Goal: Task Accomplishment & Management: Complete application form

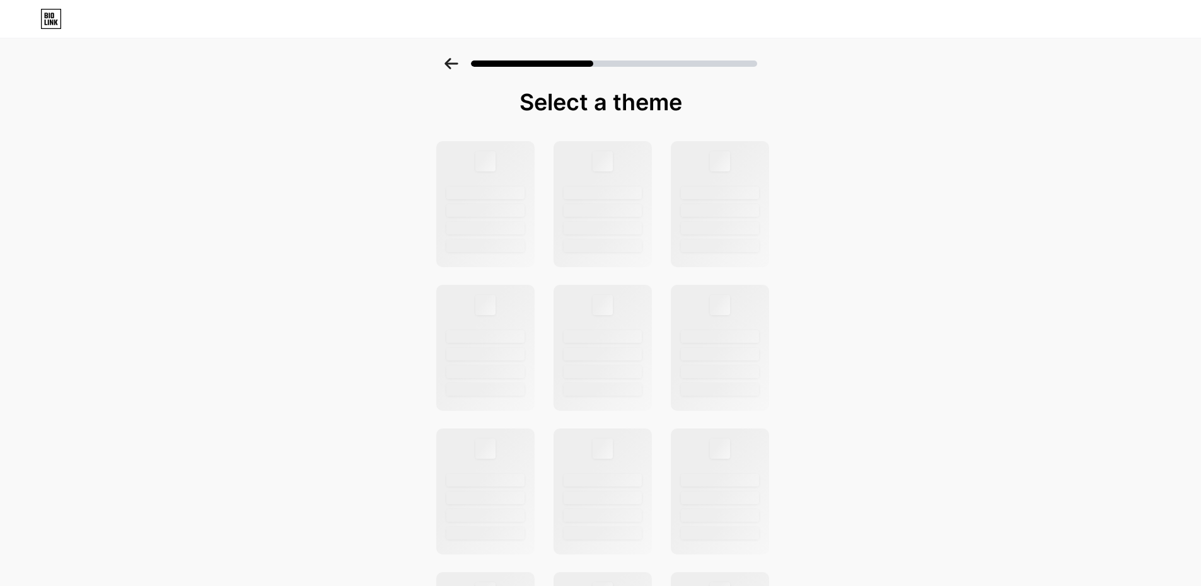
scroll to position [308, 0]
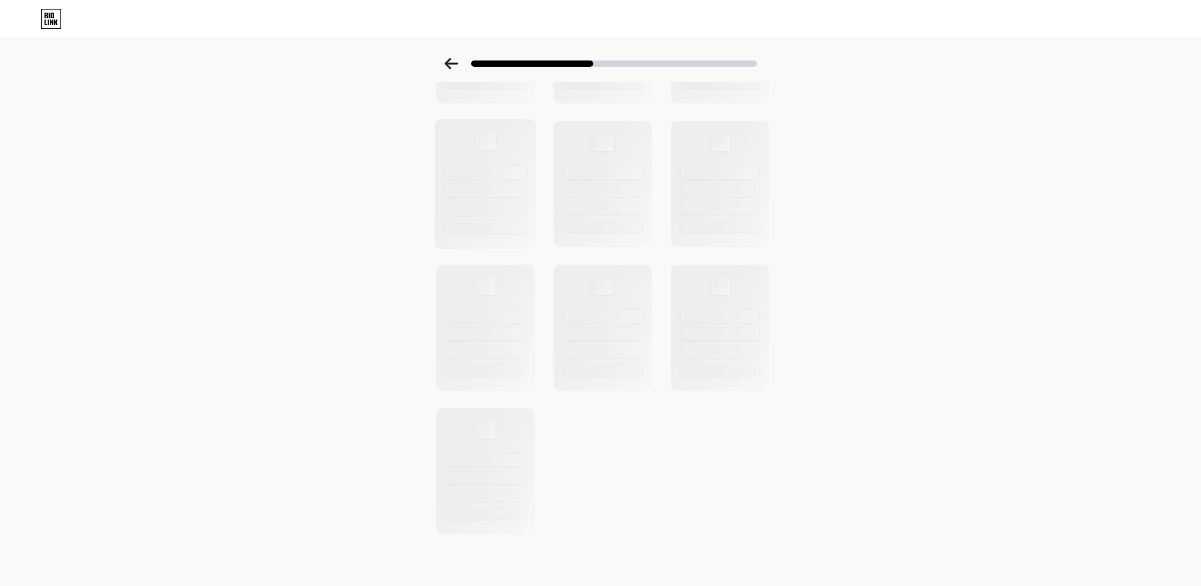
click at [489, 141] on div at bounding box center [485, 139] width 21 height 21
